Goal: Task Accomplishment & Management: Use online tool/utility

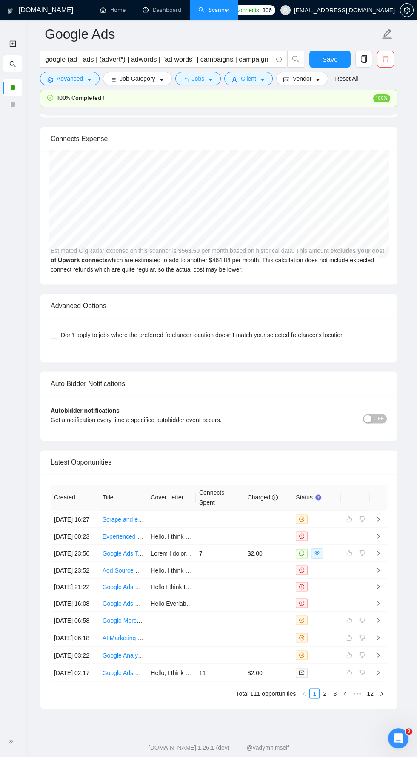
scroll to position [1877, 0]
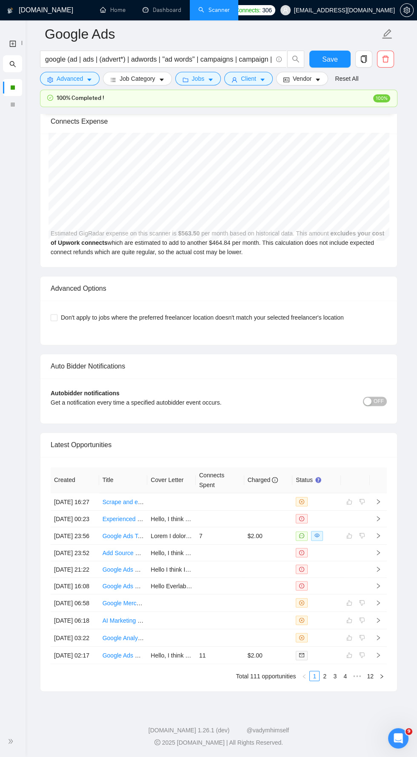
click at [16, 751] on div at bounding box center [12, 741] width 15 height 17
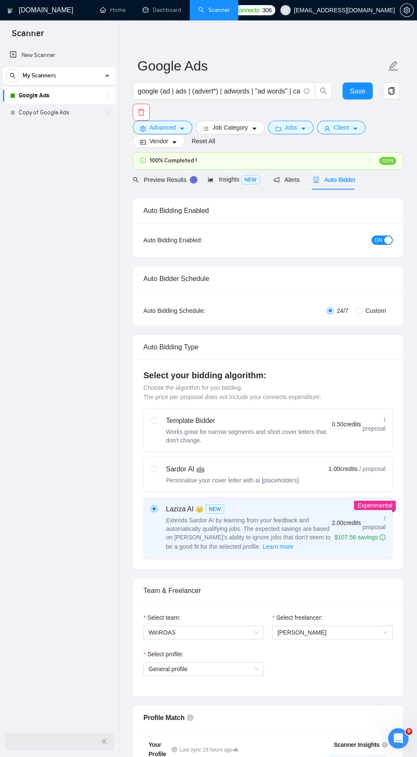
scroll to position [0, 0]
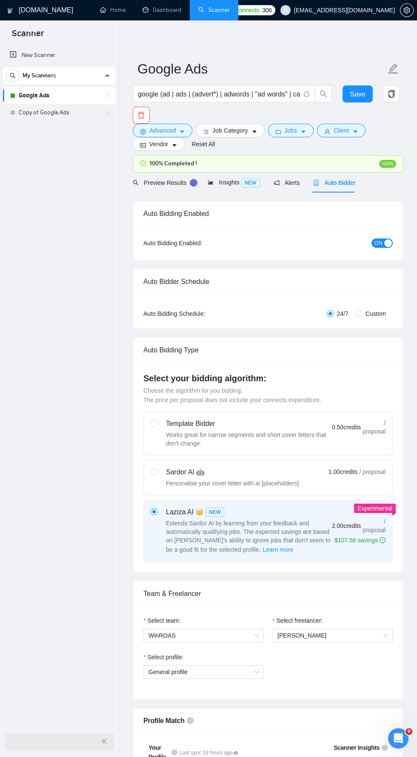
click at [381, 242] on span "ON" at bounding box center [378, 243] width 8 height 9
click at [385, 242] on span "OFF" at bounding box center [384, 243] width 10 height 9
